Goal: Information Seeking & Learning: Compare options

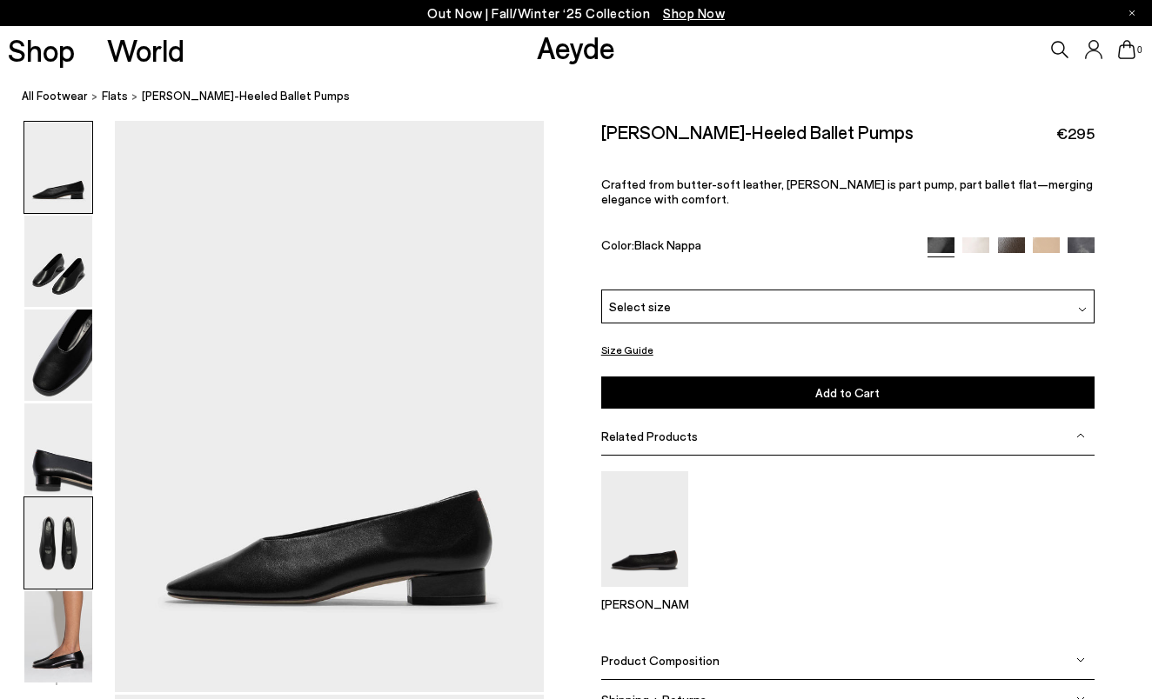
click at [68, 535] on img at bounding box center [58, 543] width 68 height 91
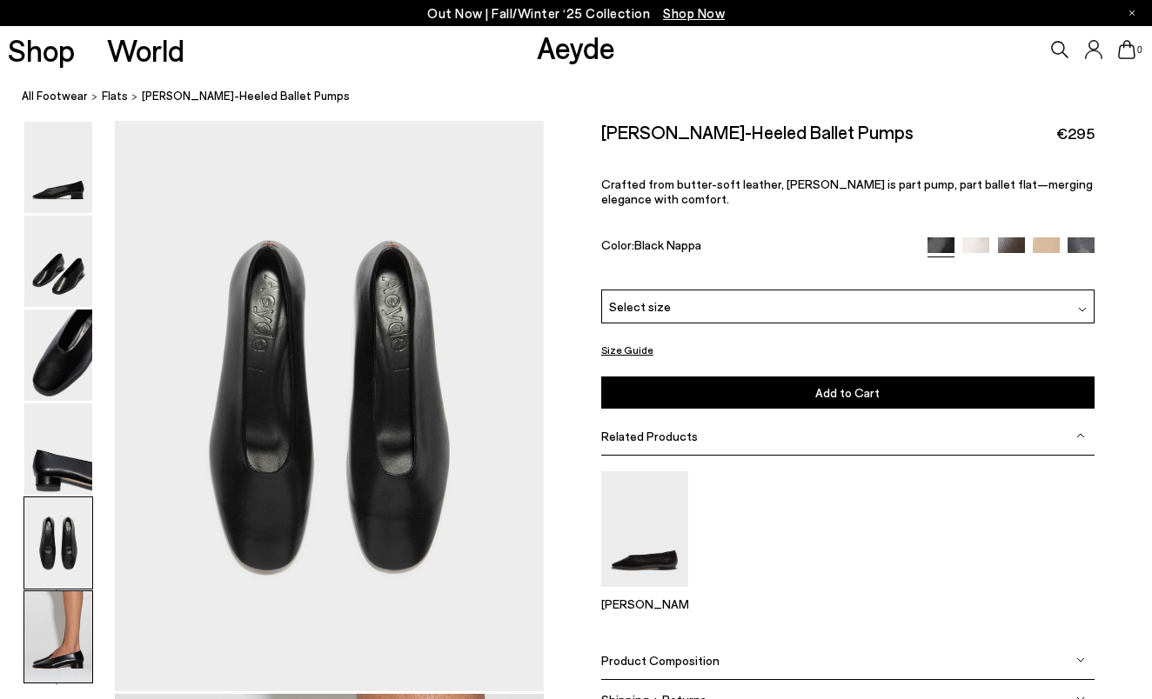
click at [70, 641] on img at bounding box center [58, 637] width 68 height 91
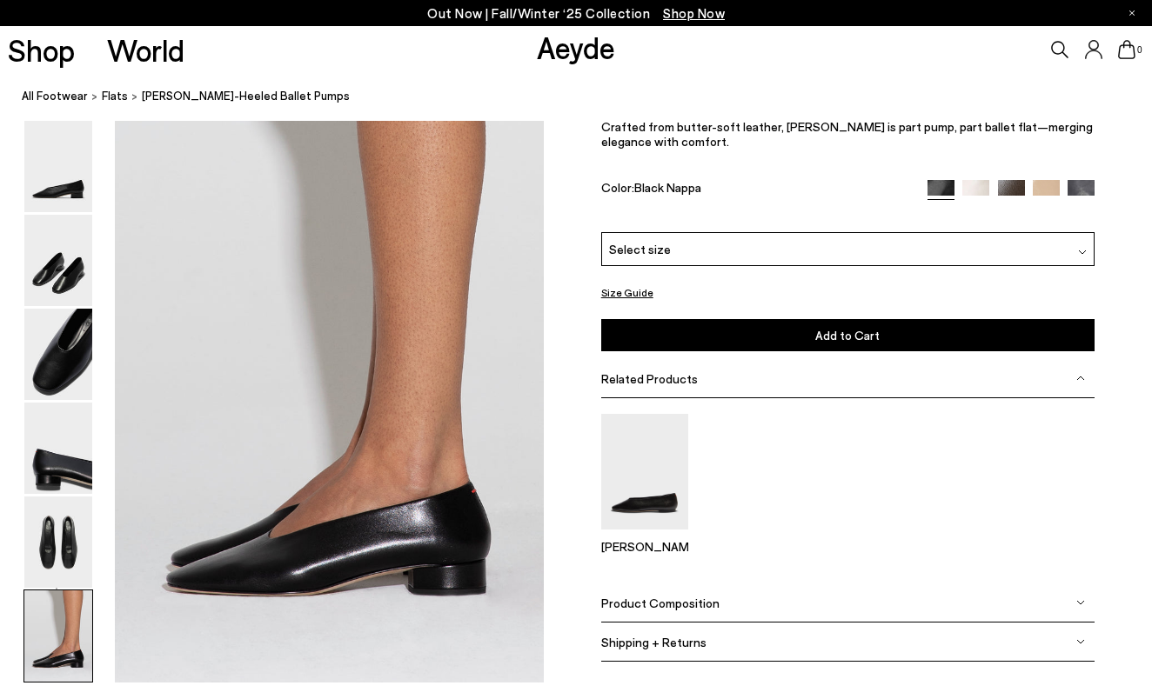
scroll to position [2990, 0]
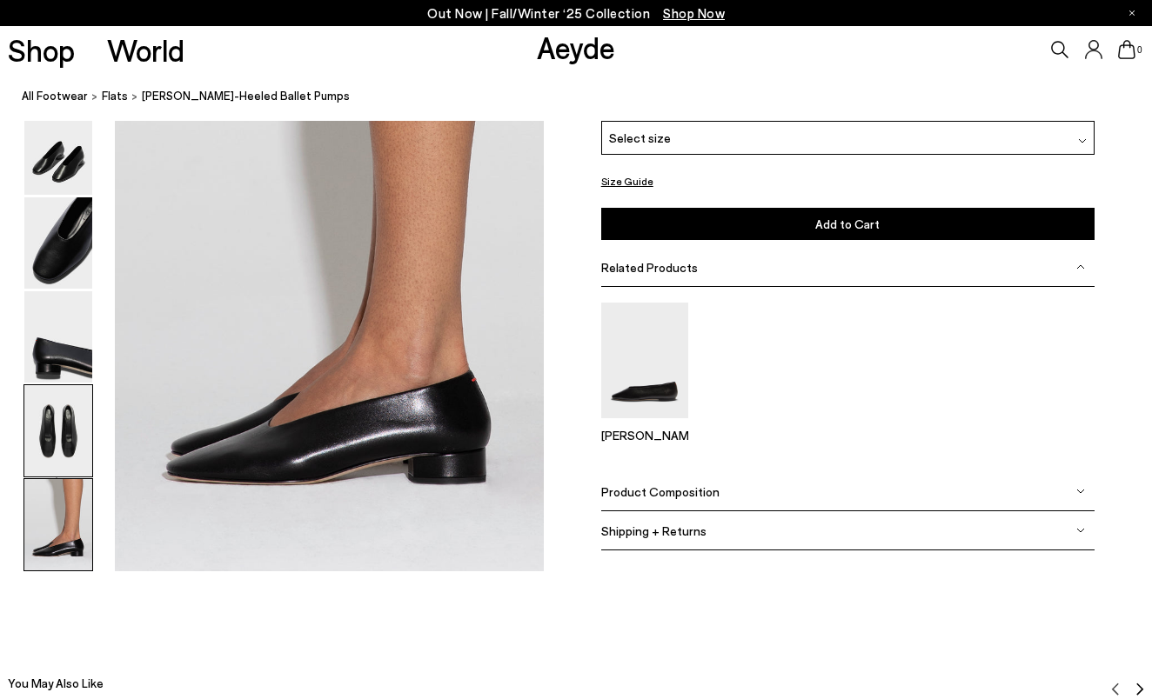
click at [73, 431] on img at bounding box center [58, 430] width 68 height 91
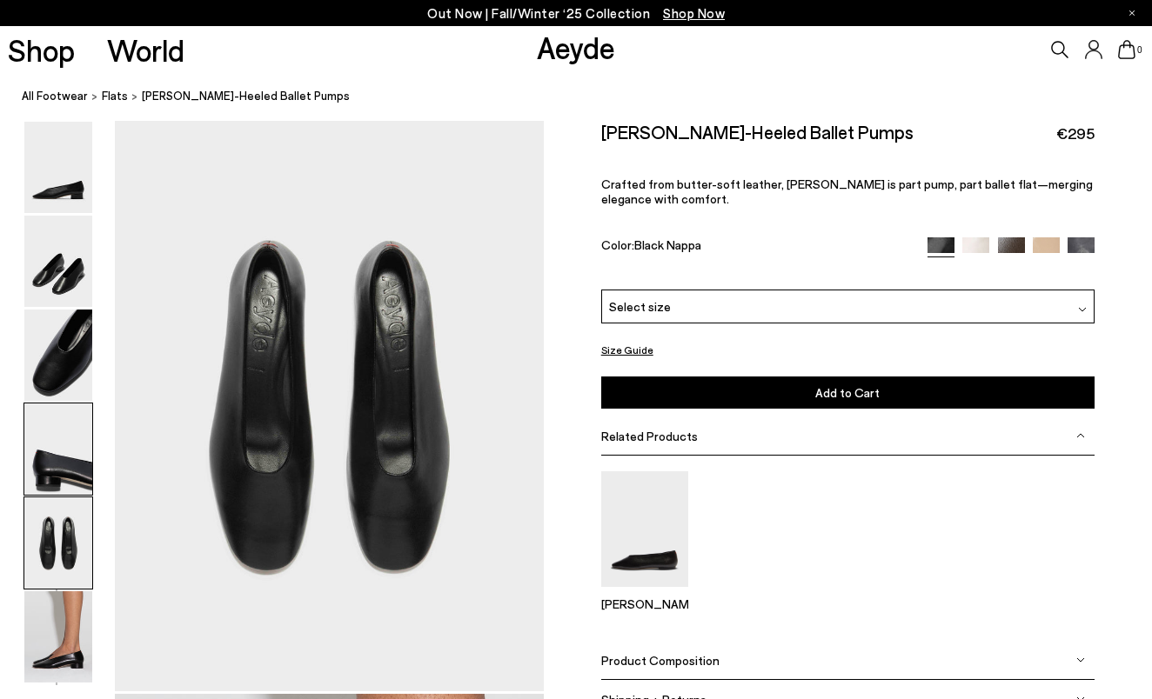
click at [53, 463] on img at bounding box center [58, 449] width 68 height 91
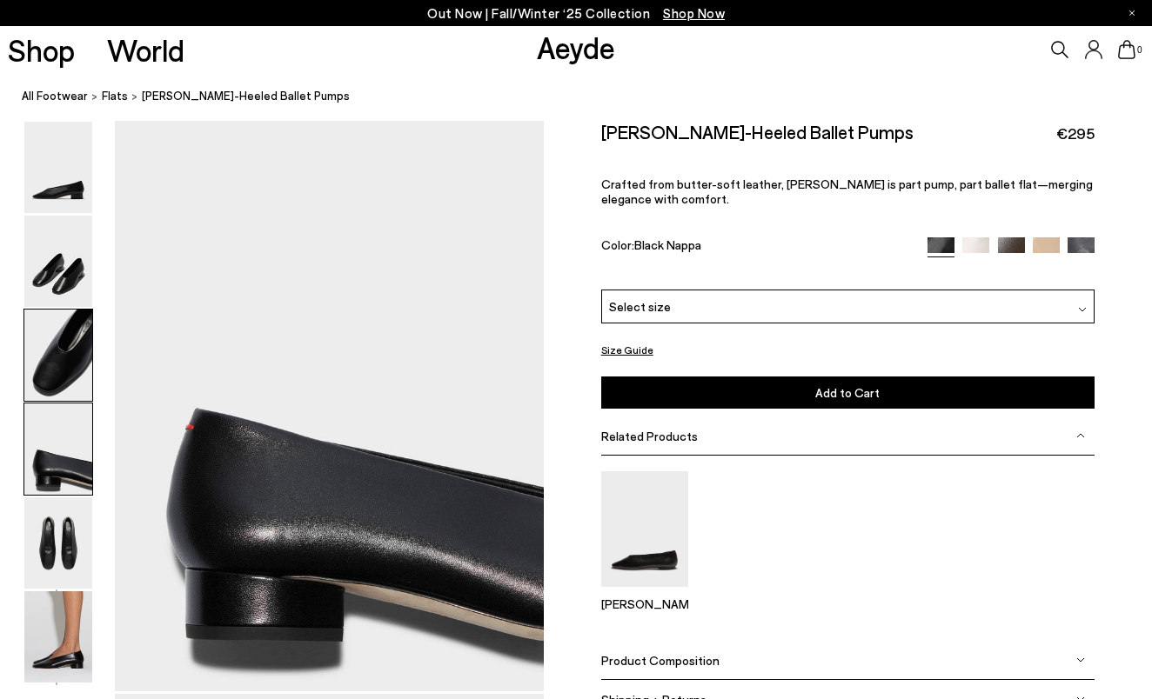
click at [54, 386] on img at bounding box center [58, 355] width 68 height 91
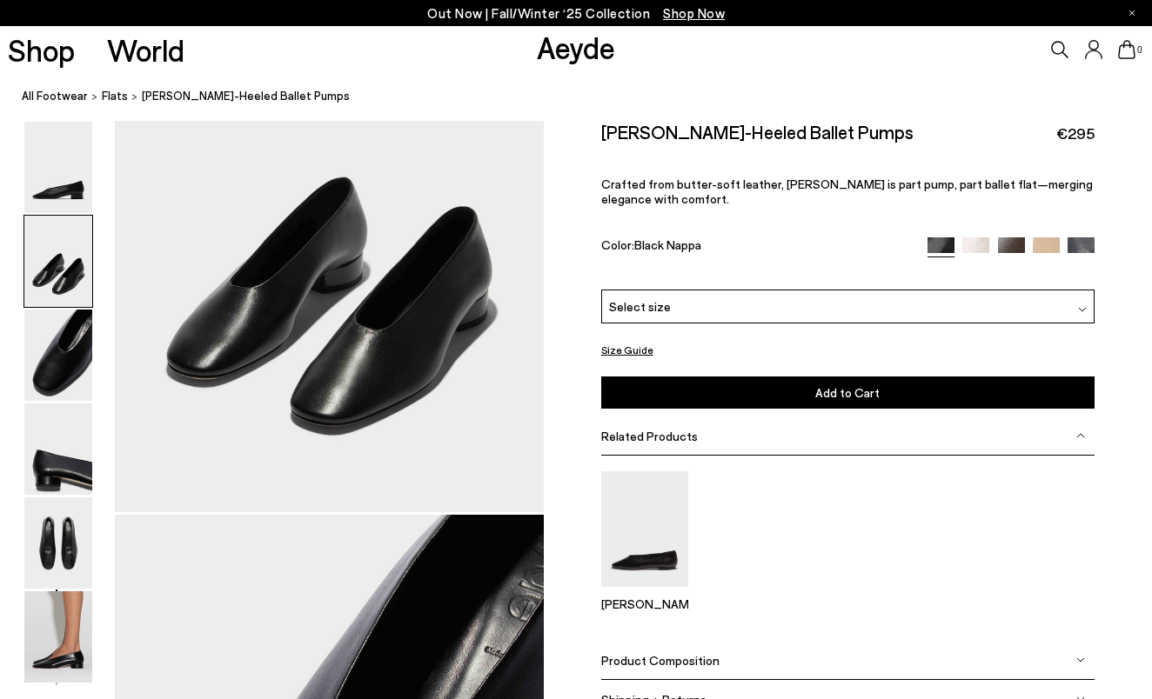
scroll to position [592, 0]
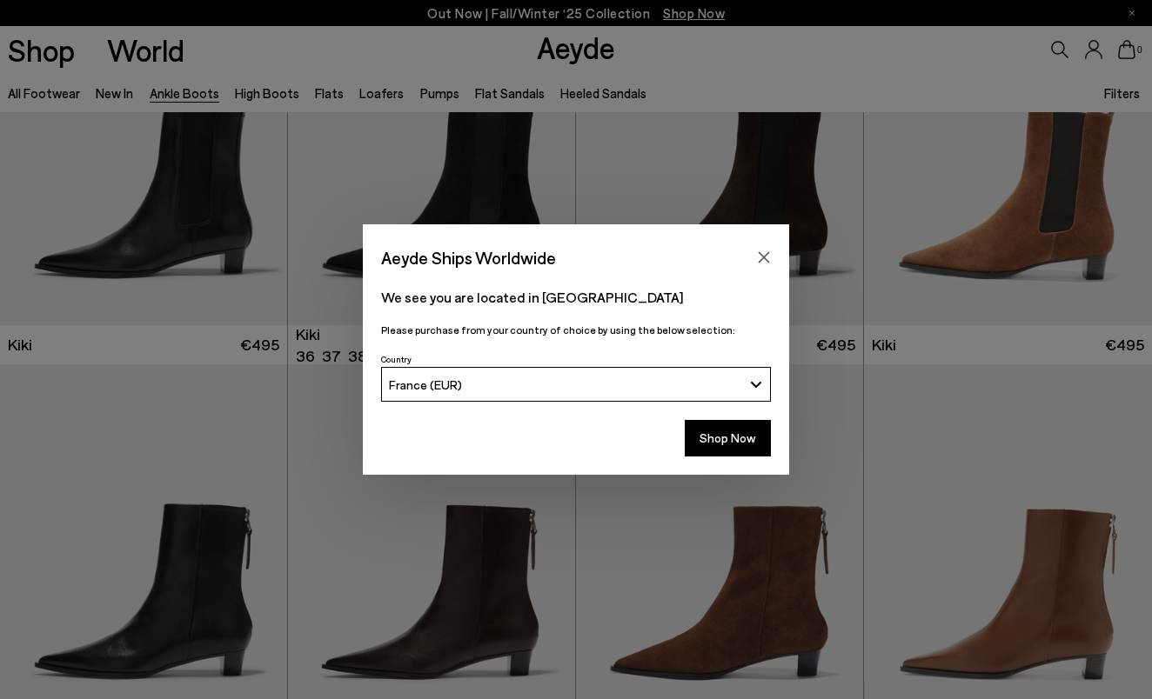
scroll to position [2166, 0]
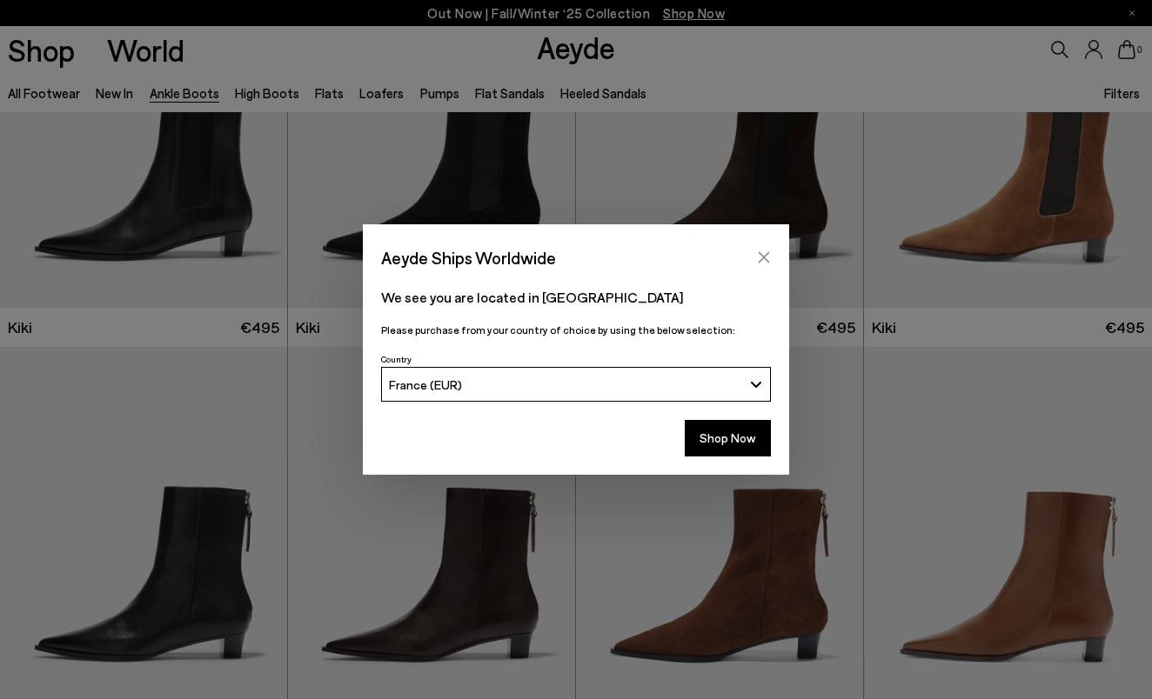
click at [759, 263] on icon "Close" at bounding box center [764, 257] width 11 height 11
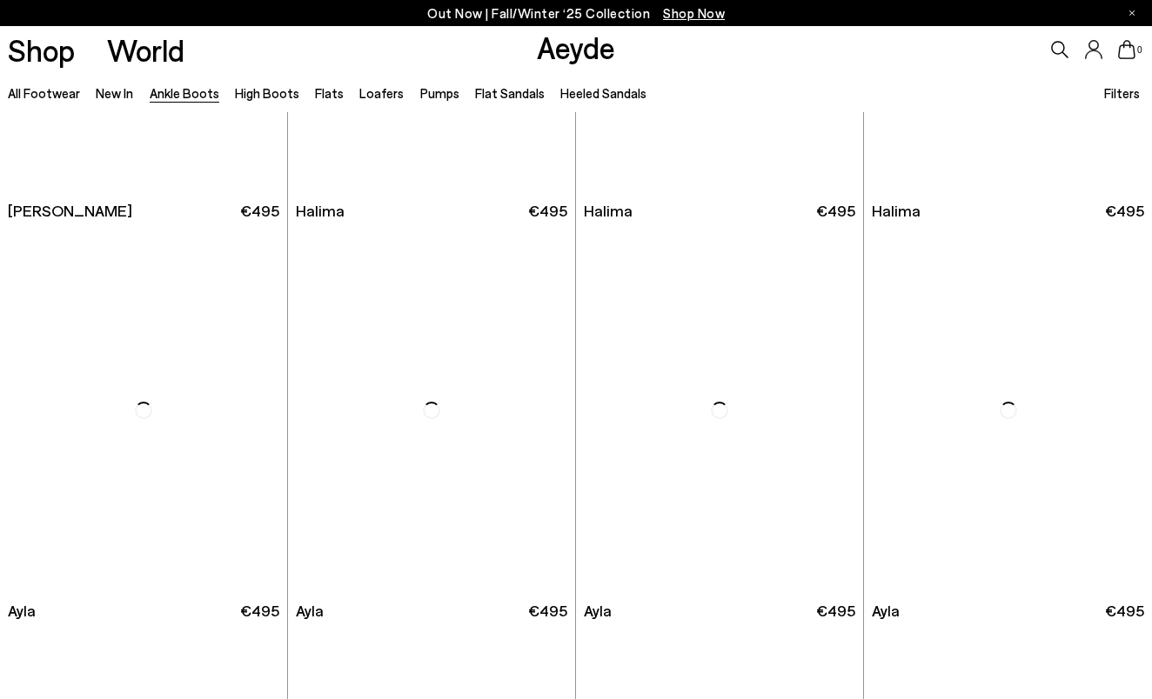
scroll to position [4270, 0]
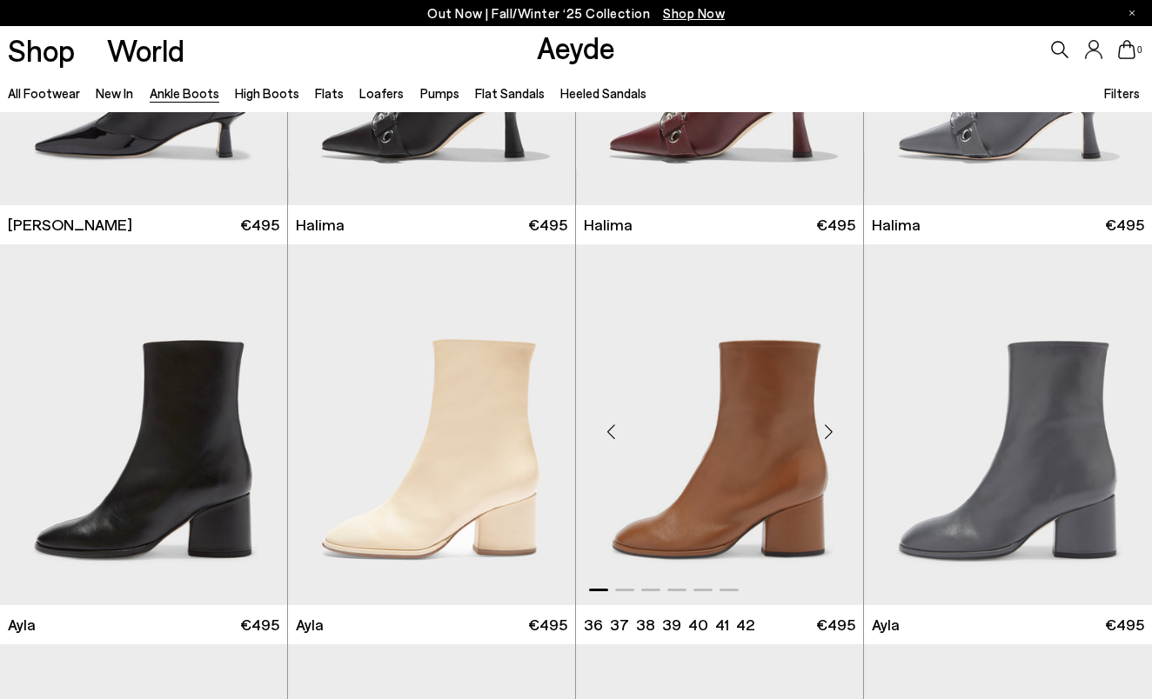
click at [827, 436] on div "Next slide" at bounding box center [828, 431] width 52 height 52
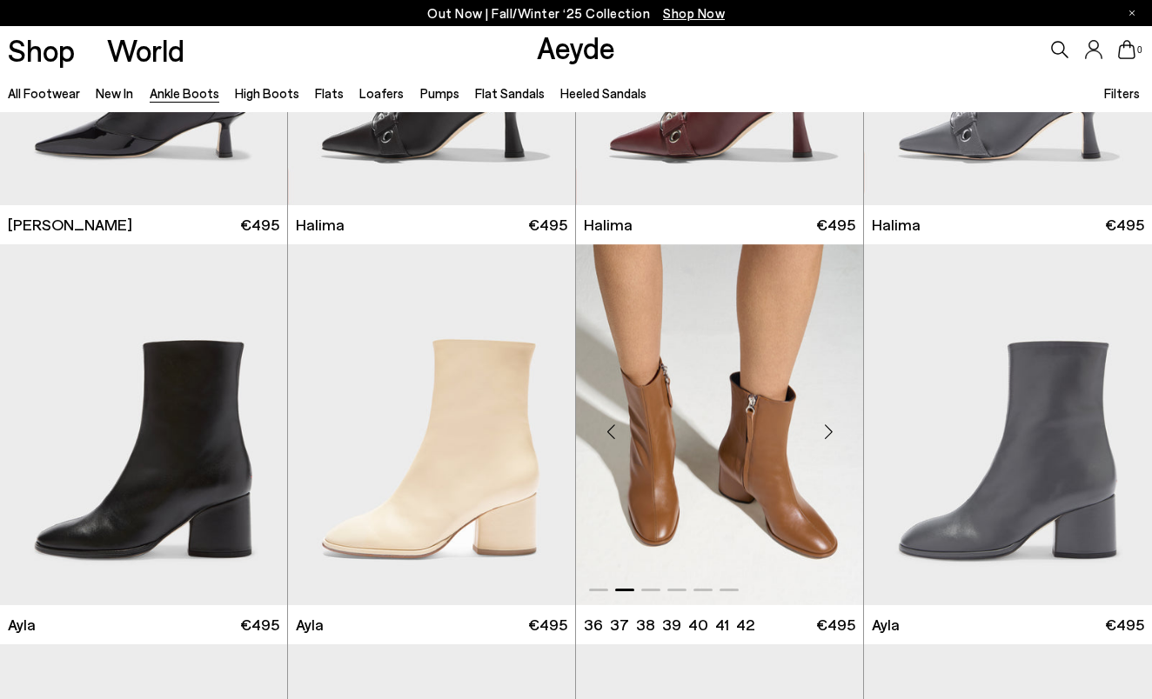
click at [827, 436] on div "Next slide" at bounding box center [828, 431] width 52 height 52
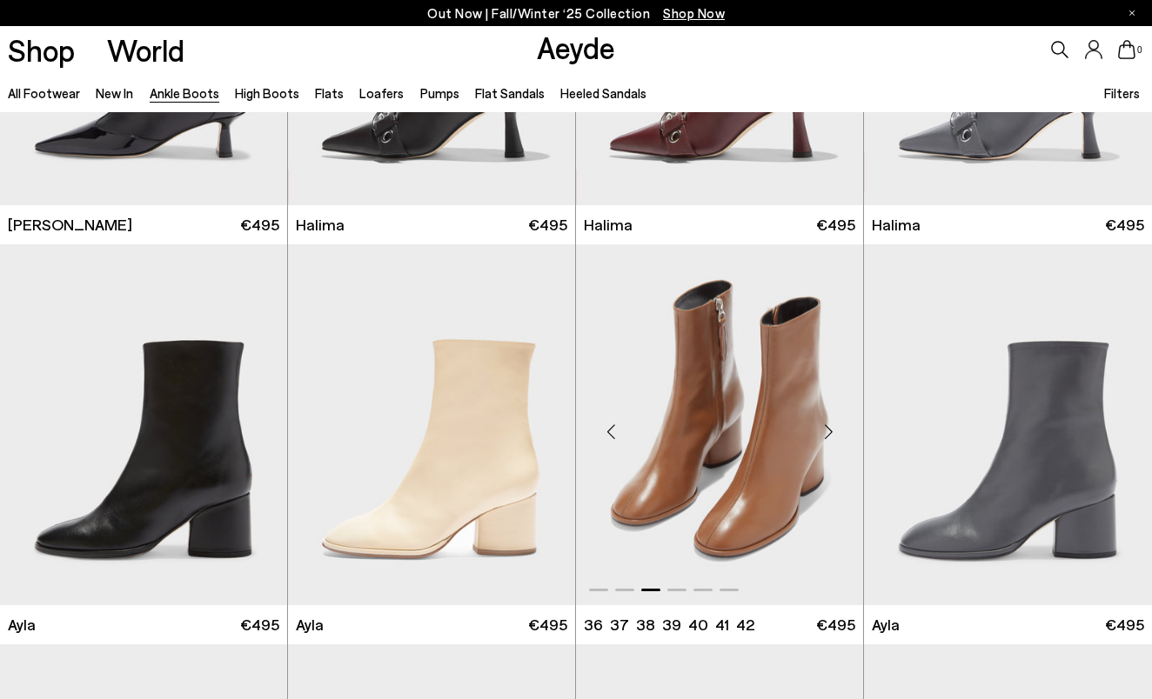
click at [827, 436] on div "Next slide" at bounding box center [828, 431] width 52 height 52
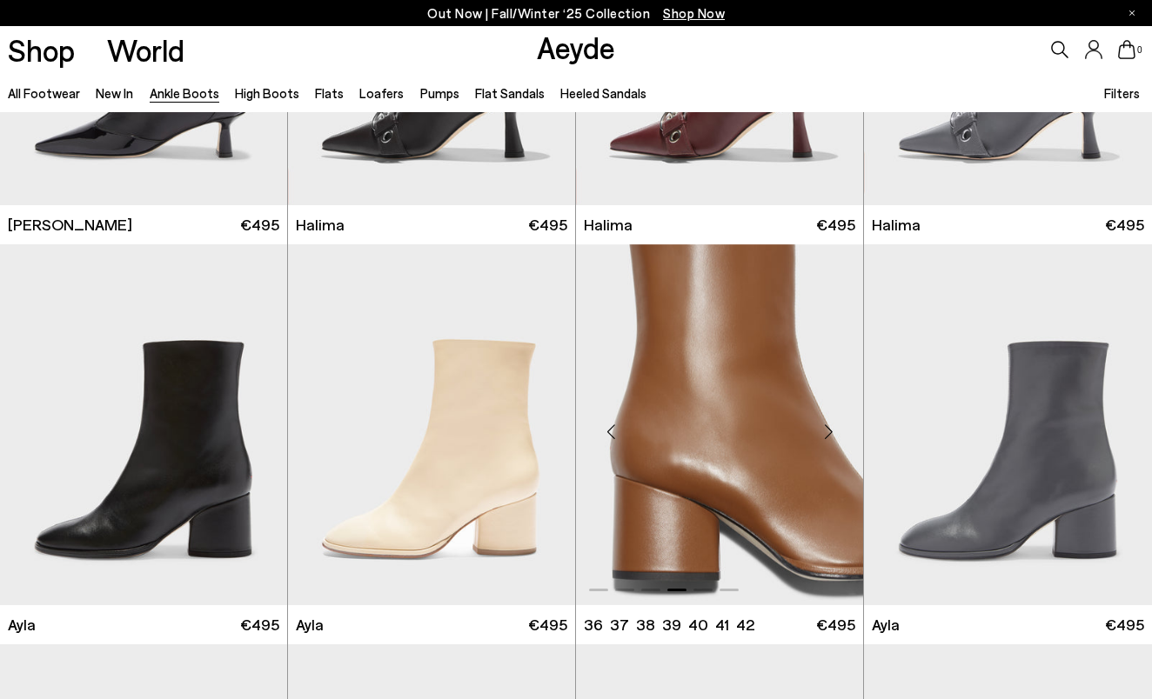
click at [827, 436] on div "Next slide" at bounding box center [828, 431] width 52 height 52
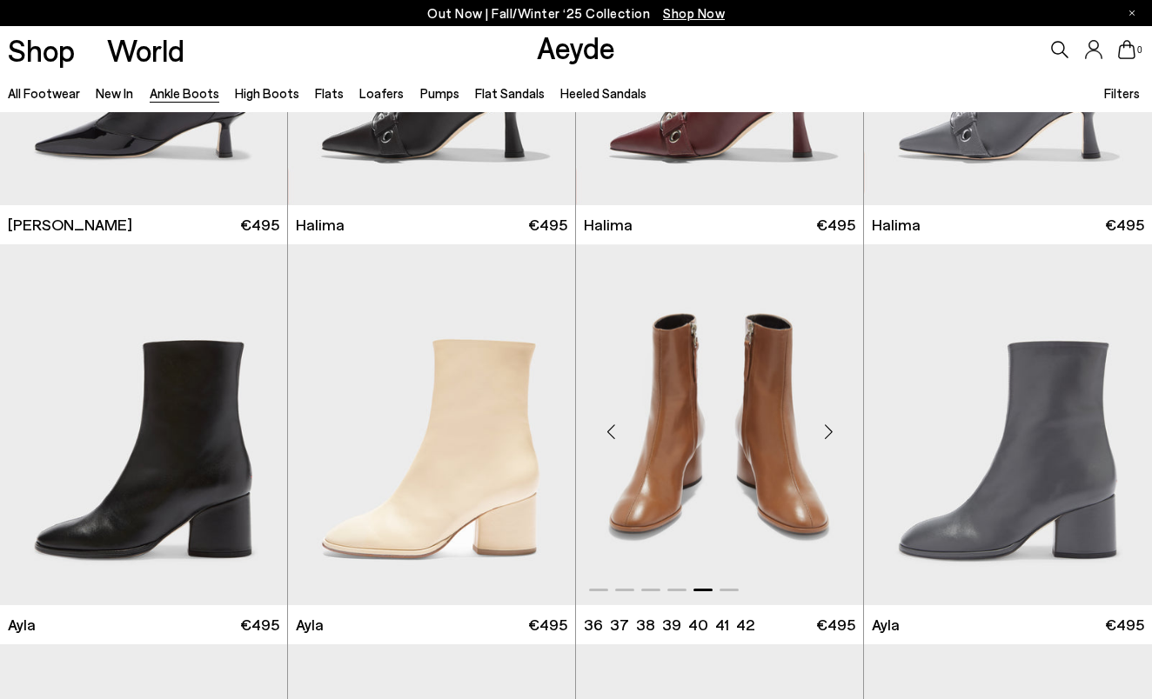
click at [827, 436] on div "Next slide" at bounding box center [828, 431] width 52 height 52
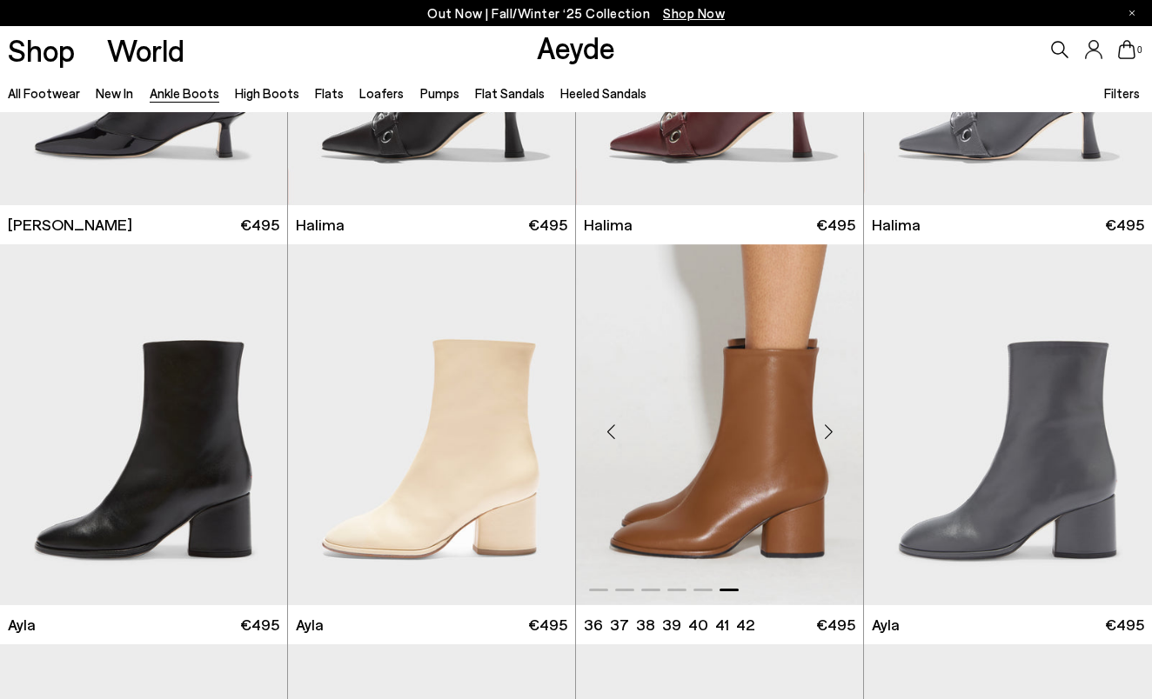
click at [827, 436] on div "Next slide" at bounding box center [828, 431] width 52 height 52
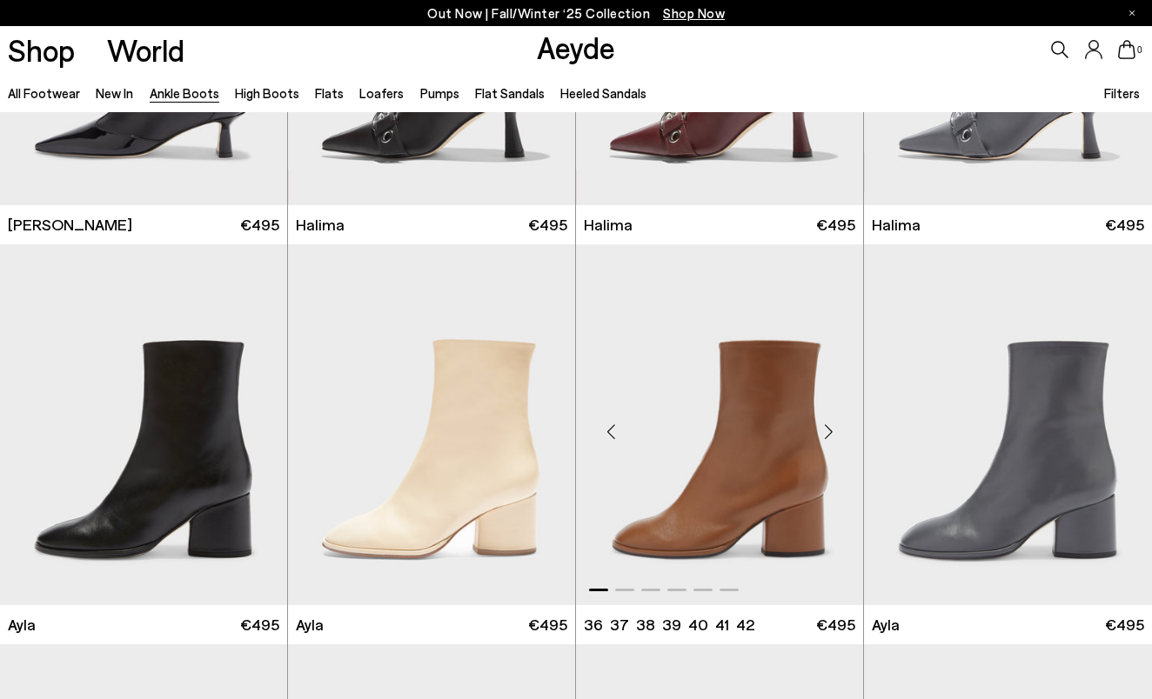
click at [827, 436] on div "Next slide" at bounding box center [828, 431] width 52 height 52
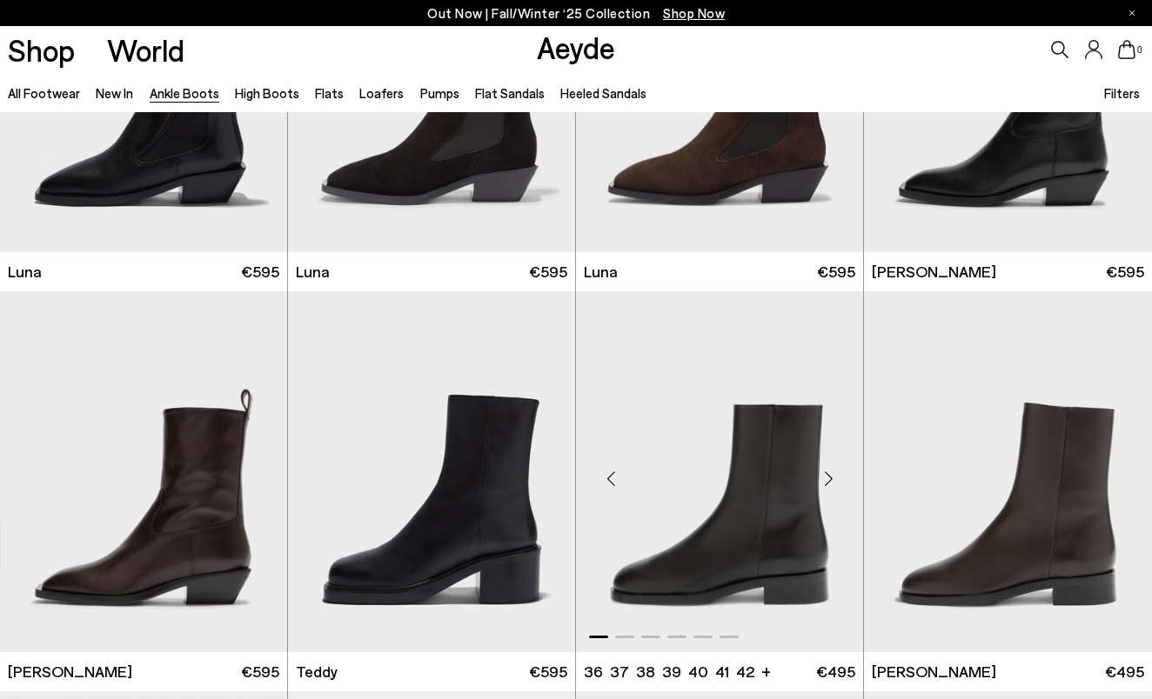
scroll to position [5027, 0]
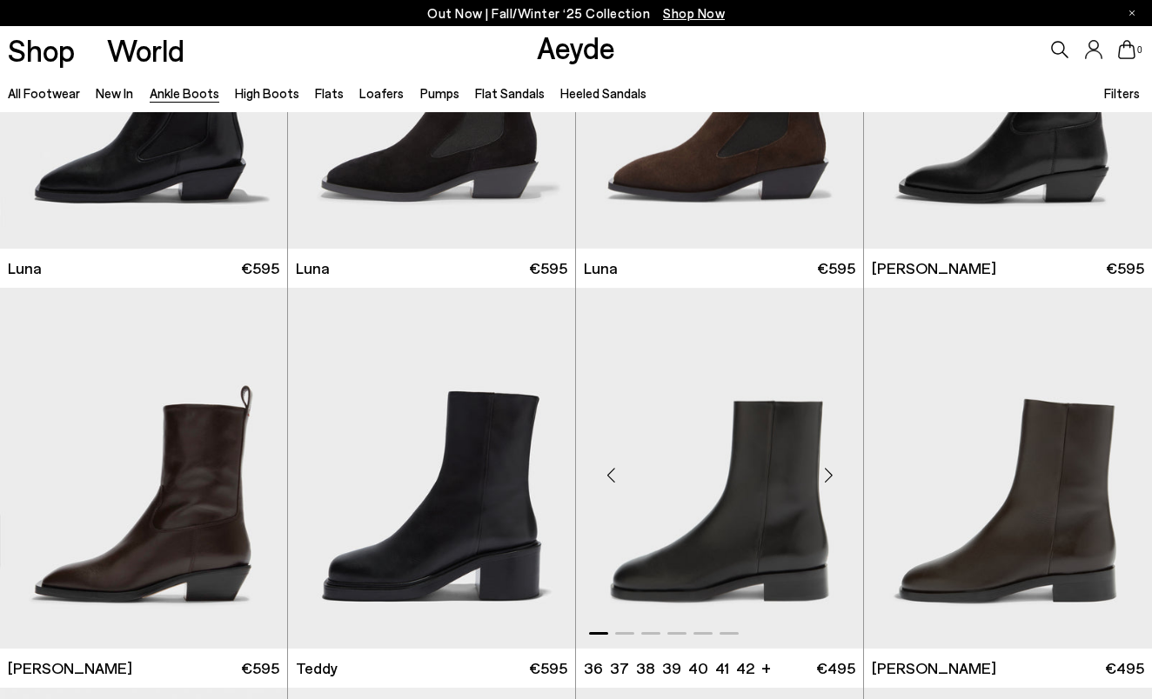
click at [832, 479] on div "Next slide" at bounding box center [828, 475] width 52 height 52
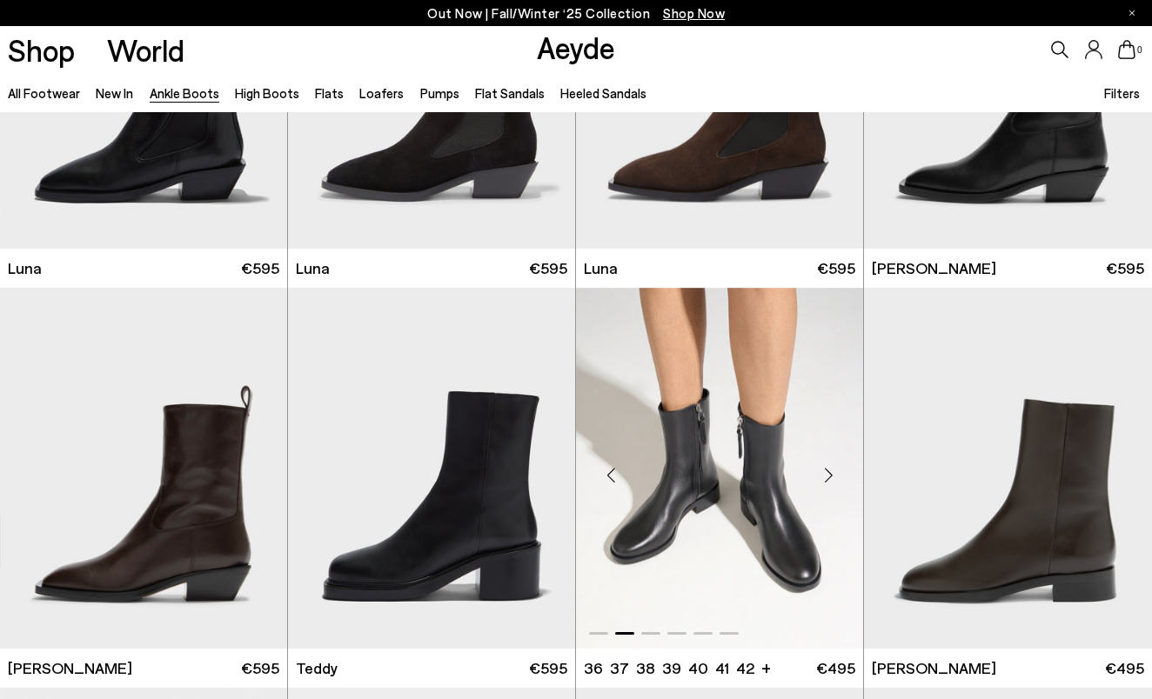
click at [832, 479] on div "Next slide" at bounding box center [828, 475] width 52 height 52
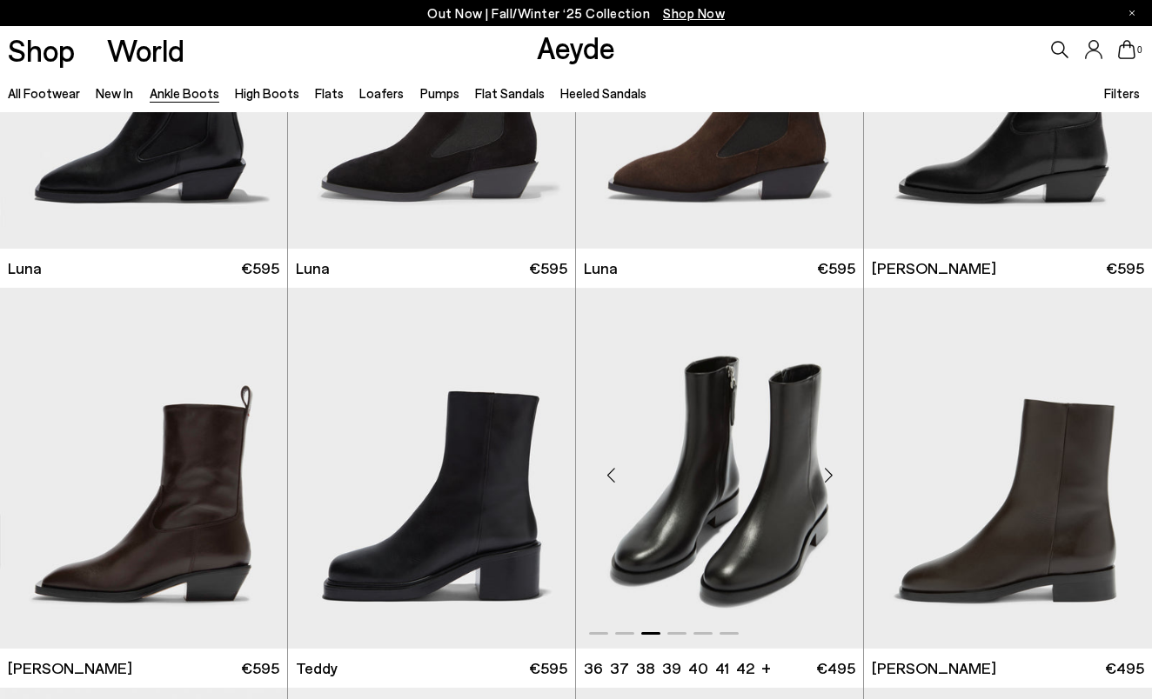
click at [832, 479] on div "Next slide" at bounding box center [828, 475] width 52 height 52
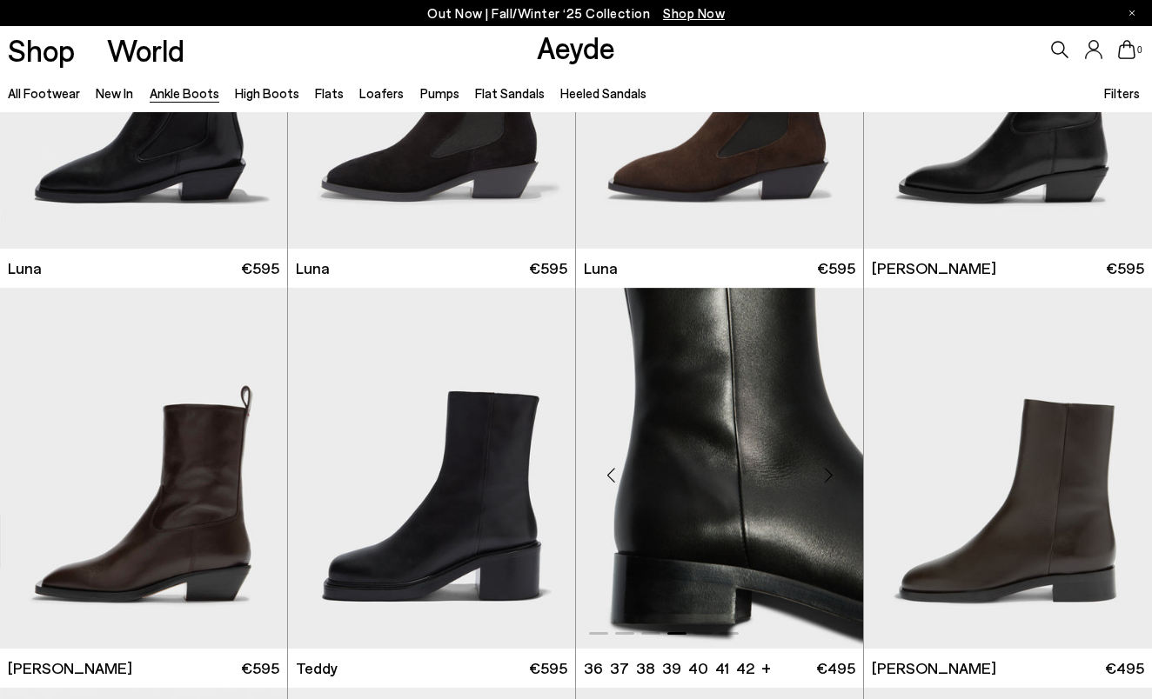
click at [832, 479] on div "Next slide" at bounding box center [828, 475] width 52 height 52
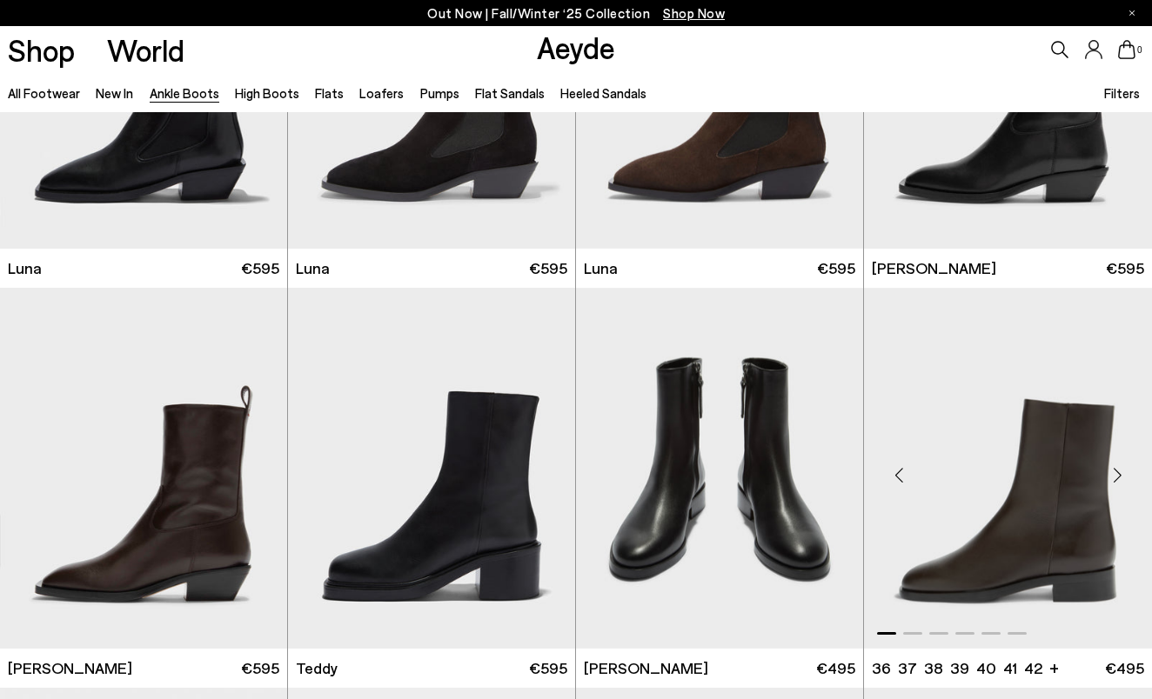
click at [1118, 478] on div "Next slide" at bounding box center [1117, 475] width 52 height 52
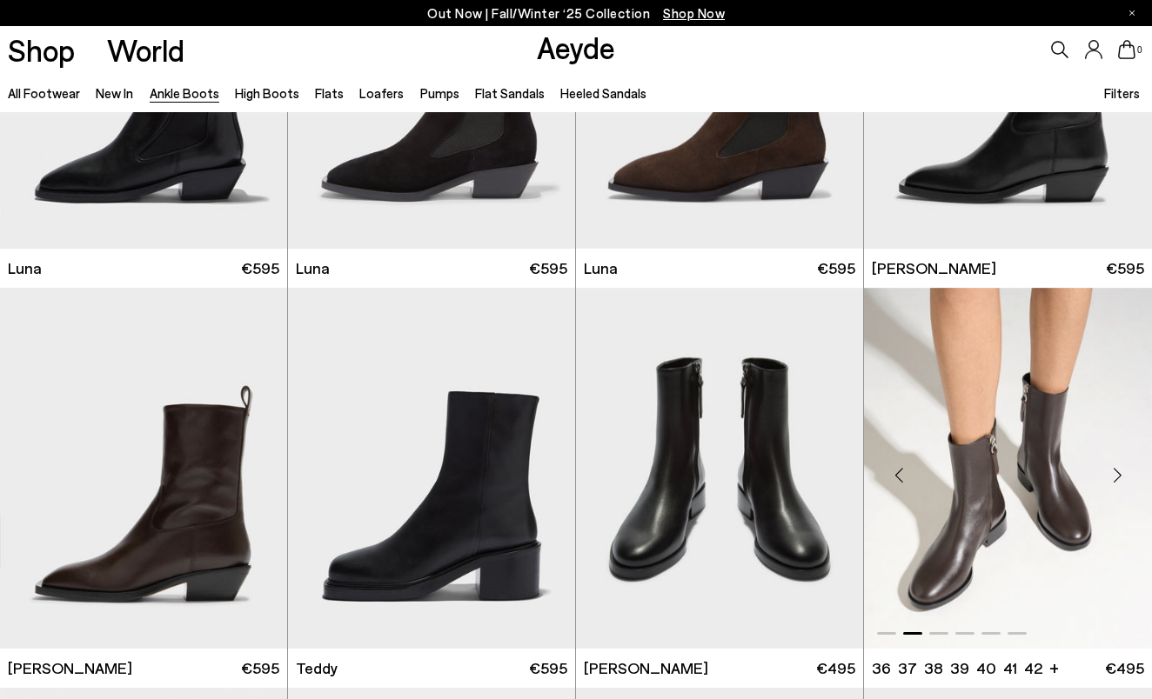
click at [1118, 478] on div "Next slide" at bounding box center [1117, 475] width 52 height 52
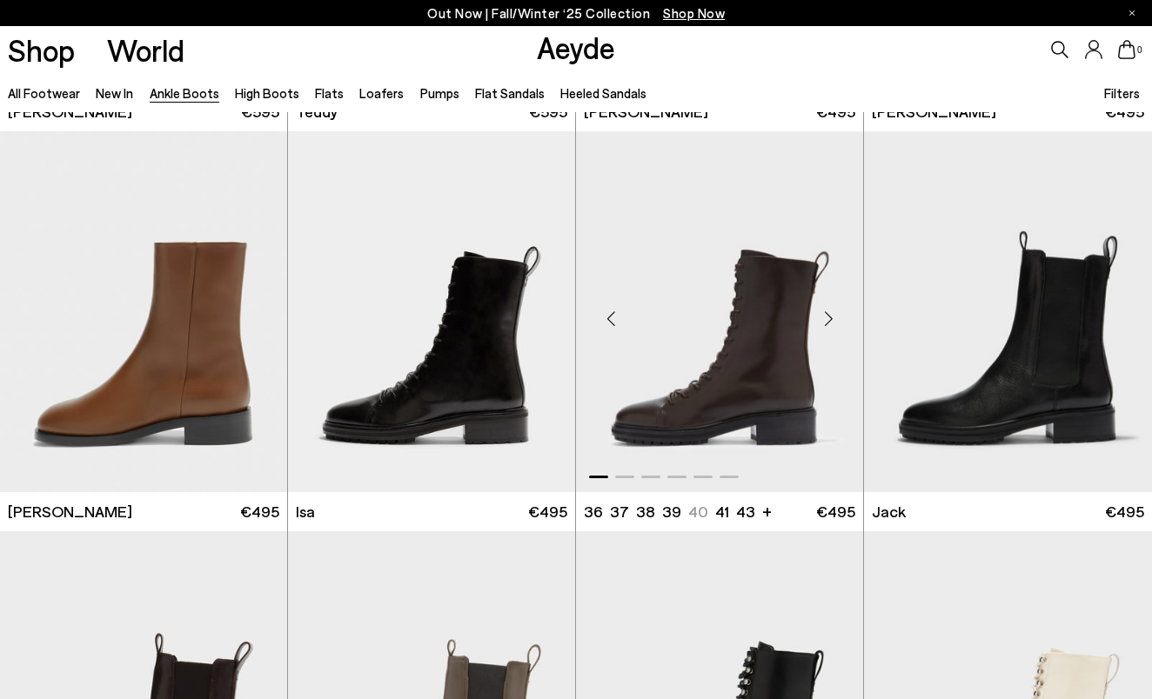
scroll to position [5587, 0]
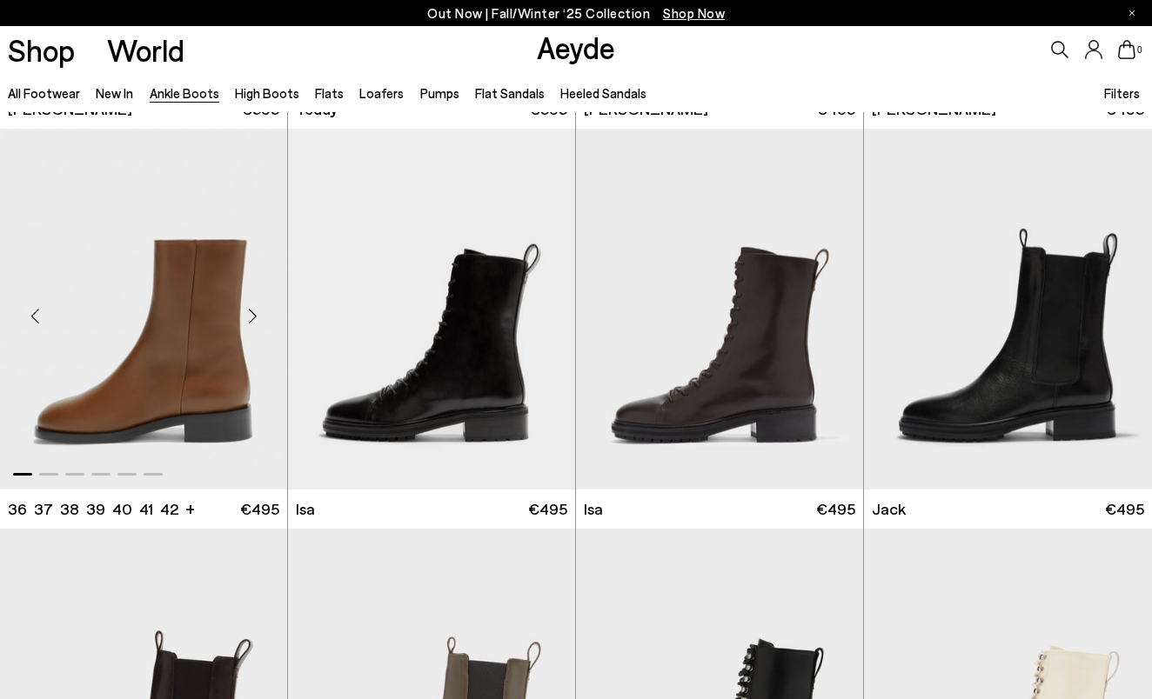
click at [250, 326] on div "Next slide" at bounding box center [252, 316] width 52 height 52
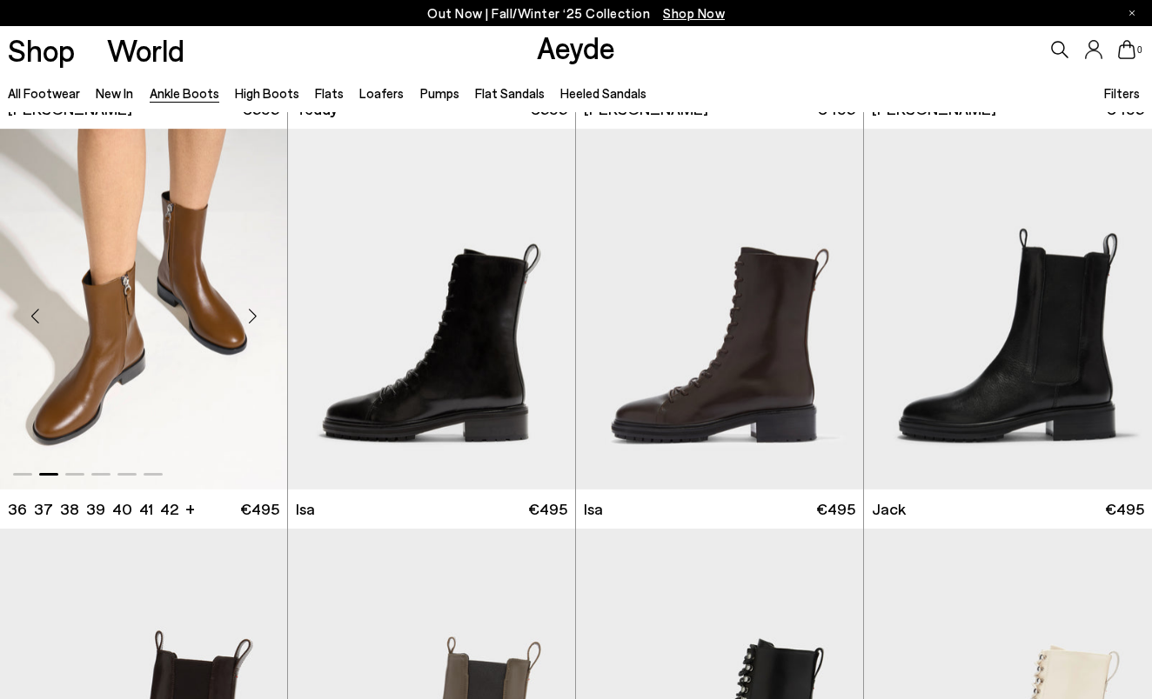
click at [250, 326] on div "Next slide" at bounding box center [252, 316] width 52 height 52
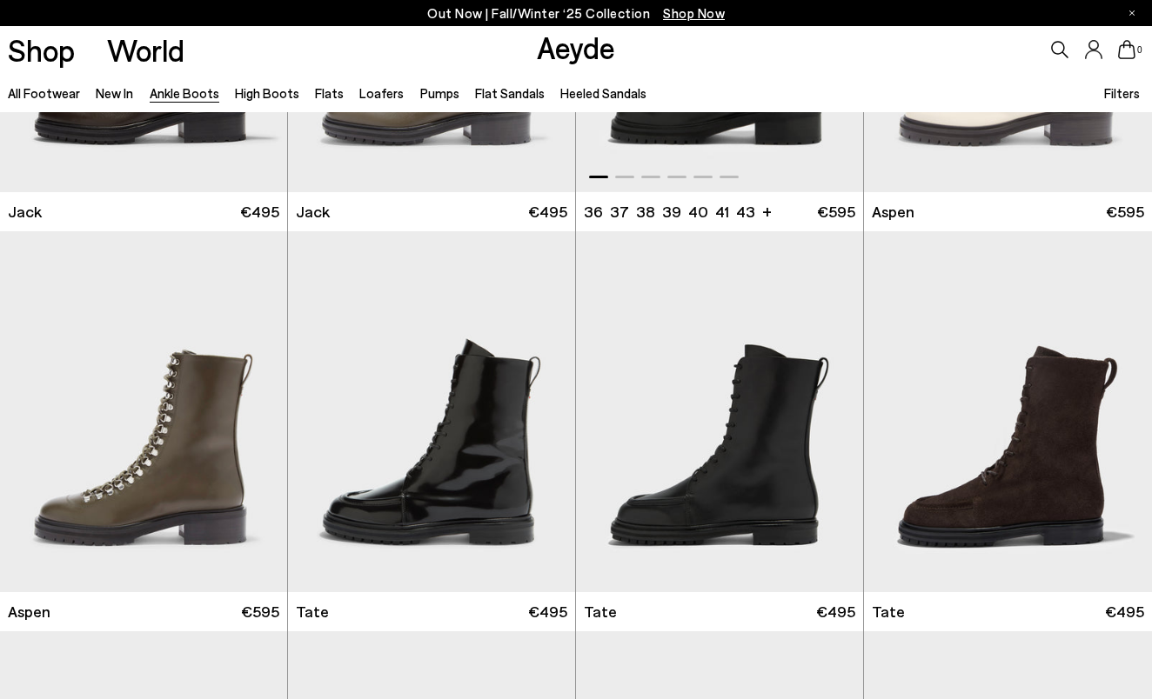
scroll to position [6287, 0]
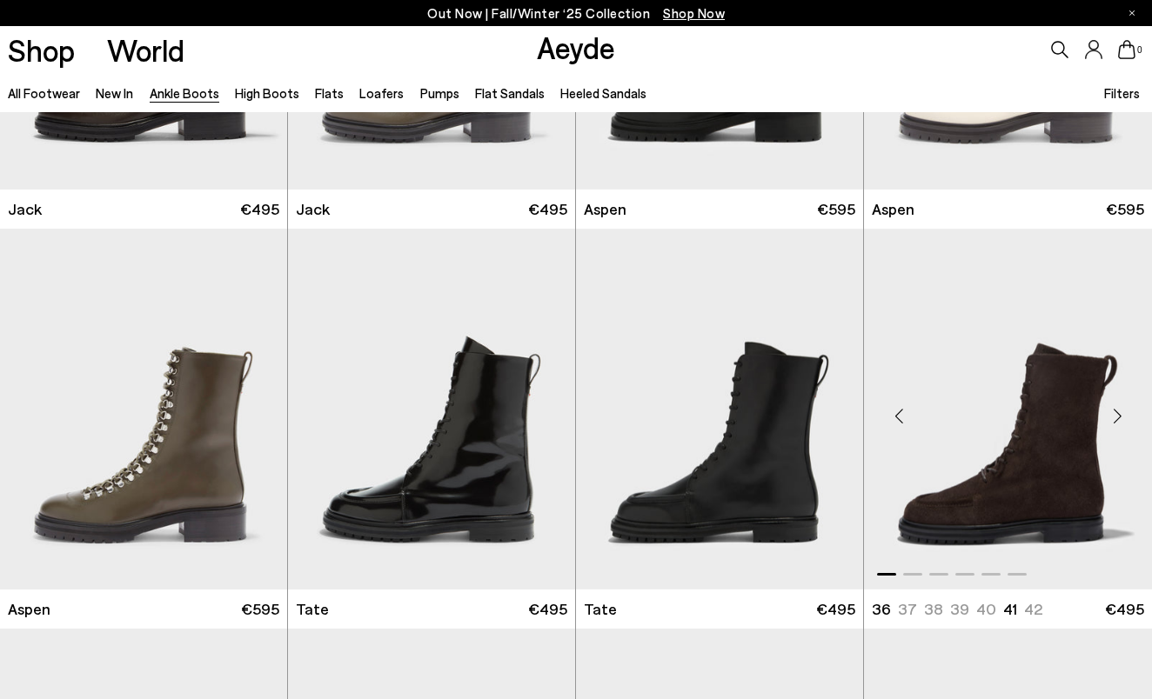
click at [1113, 417] on div "Next slide" at bounding box center [1117, 416] width 52 height 52
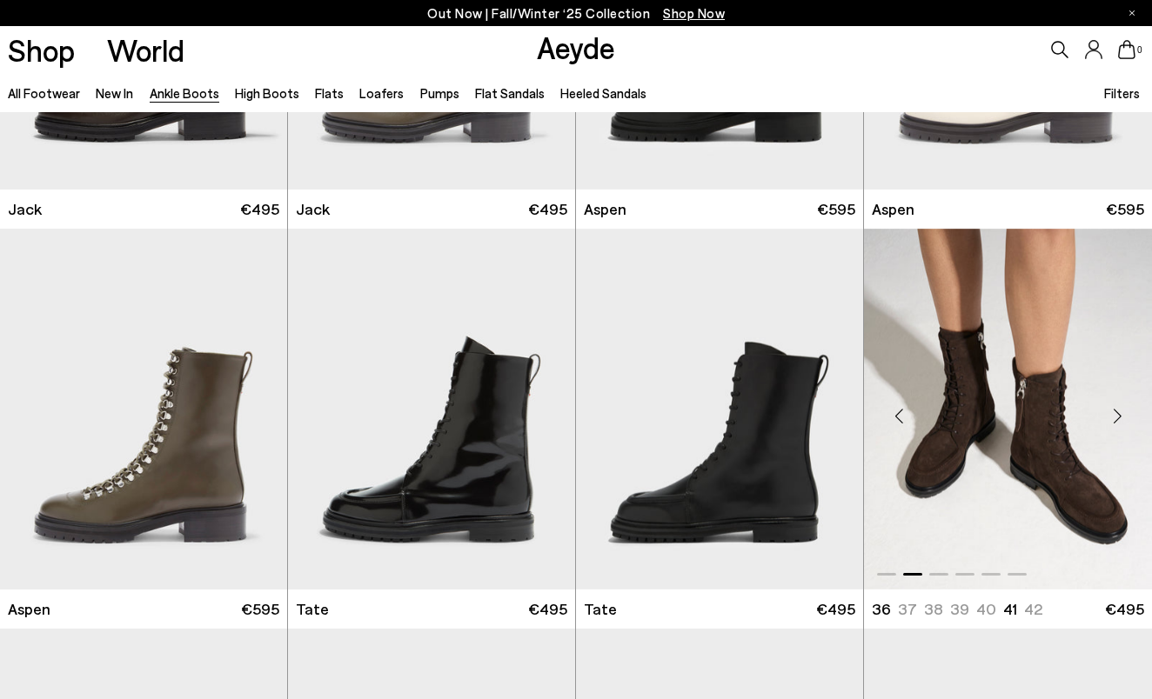
click at [1113, 417] on div "Next slide" at bounding box center [1117, 416] width 52 height 52
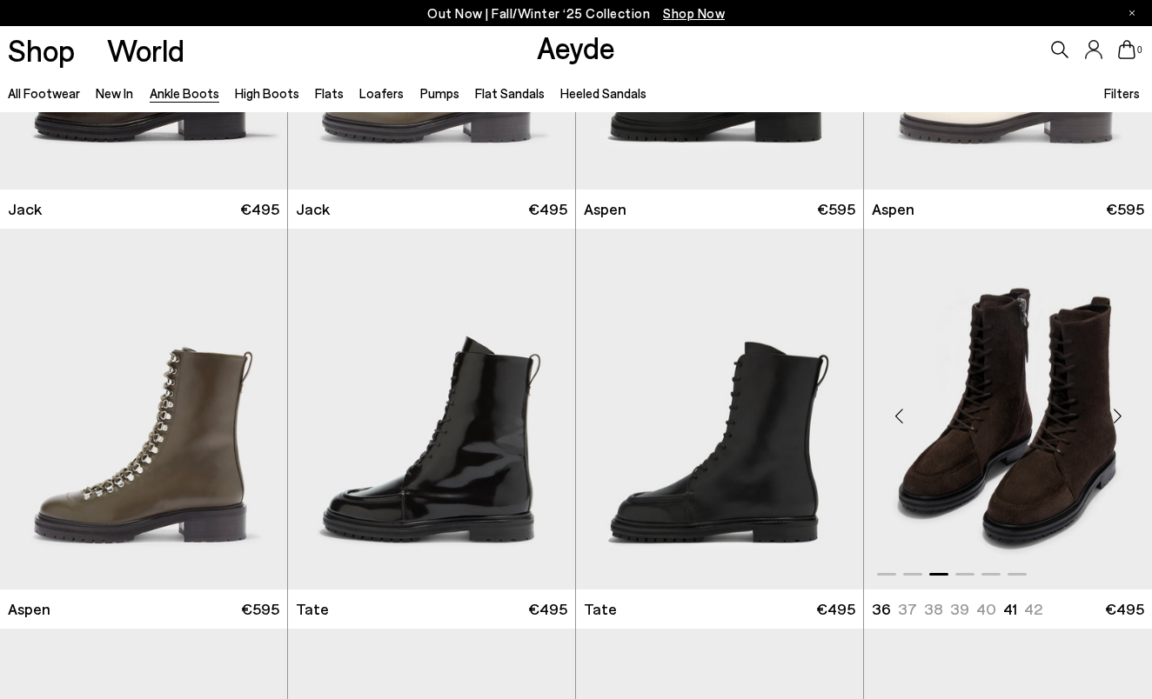
click at [1113, 417] on div "Next slide" at bounding box center [1117, 416] width 52 height 52
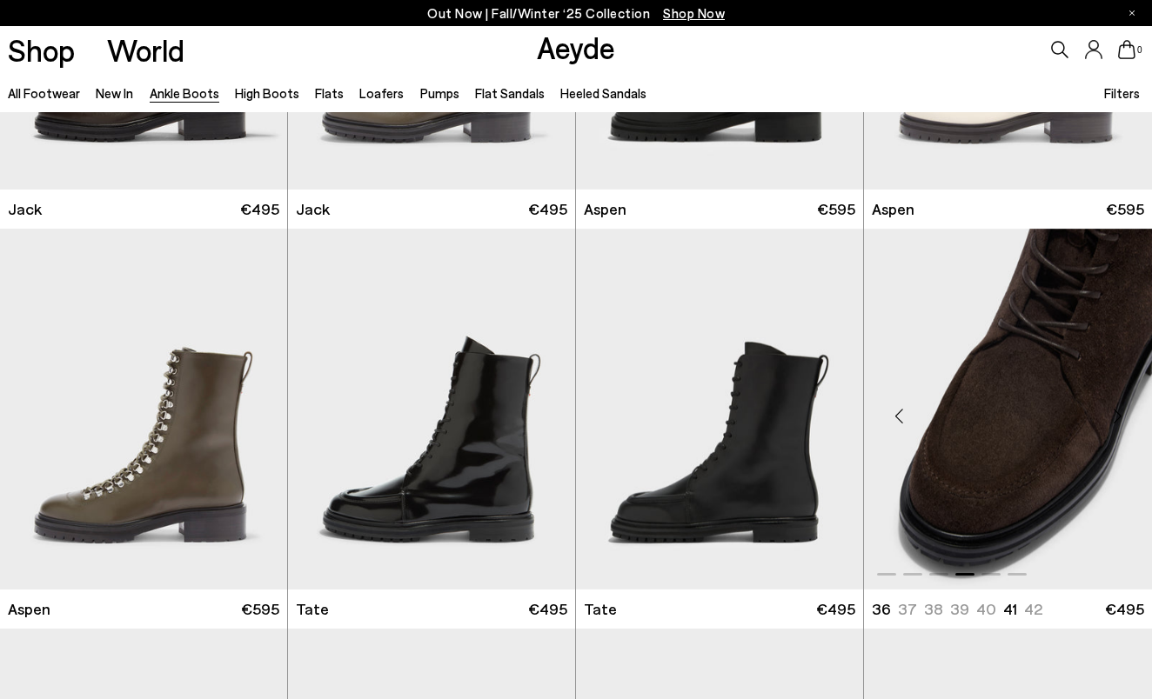
click at [1113, 417] on div "Next slide" at bounding box center [1117, 416] width 52 height 52
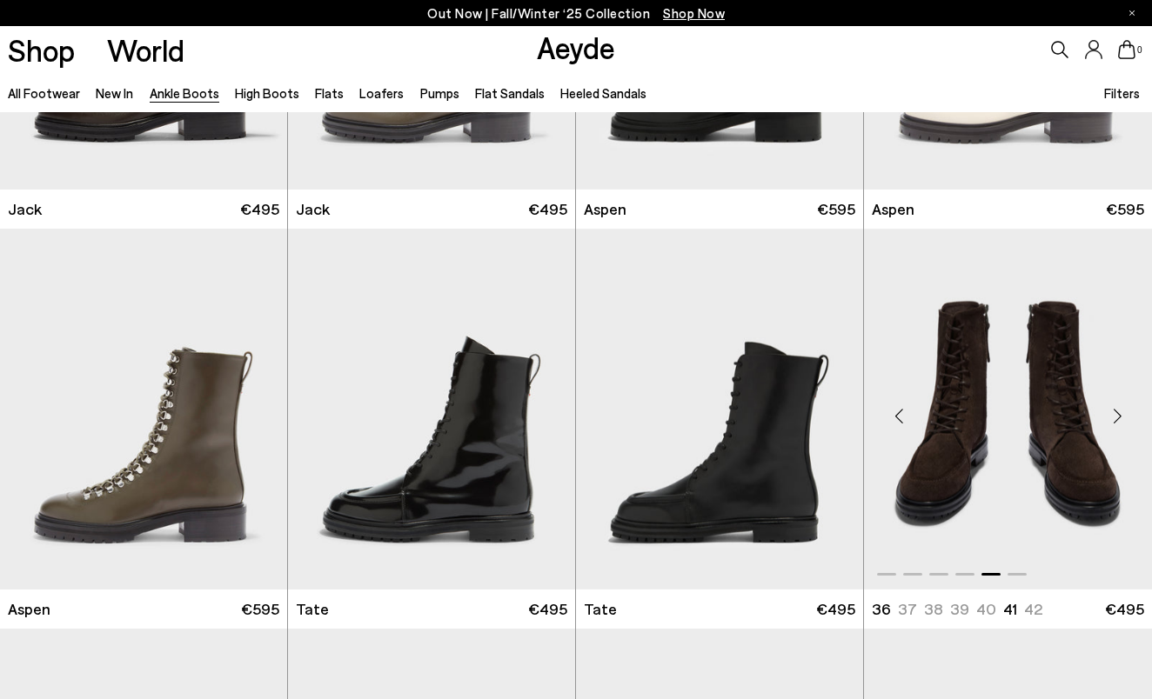
click at [1013, 419] on img "5 / 6" at bounding box center [1008, 409] width 288 height 361
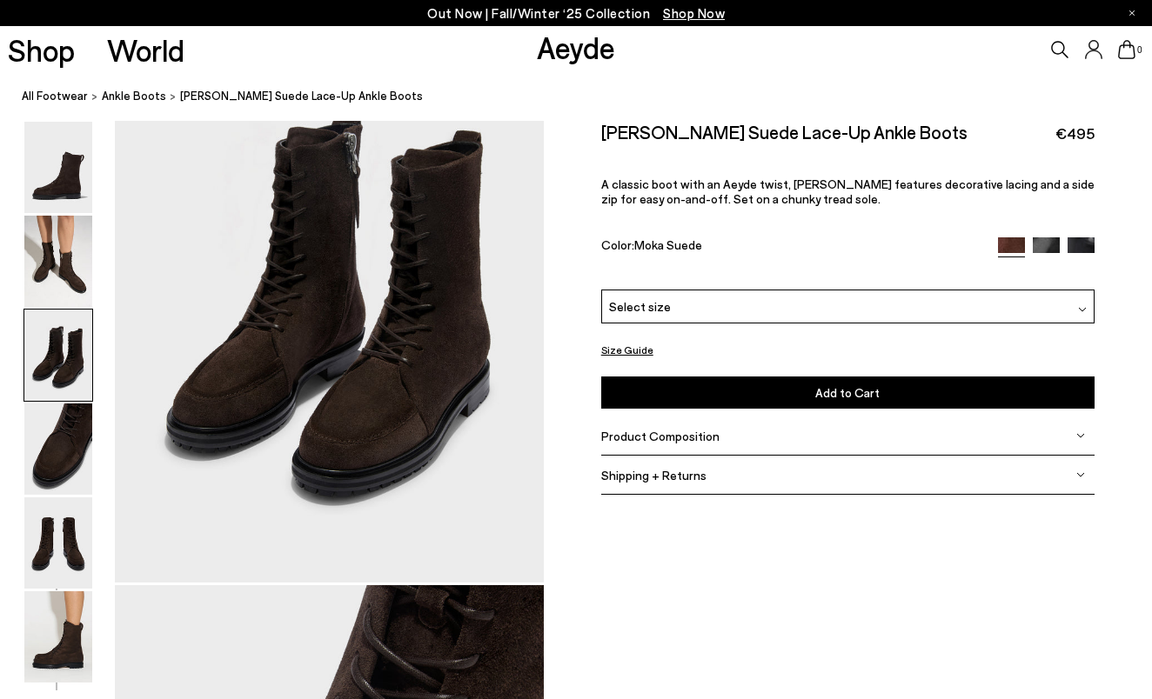
scroll to position [995, 0]
